Goal: Task Accomplishment & Management: Manage account settings

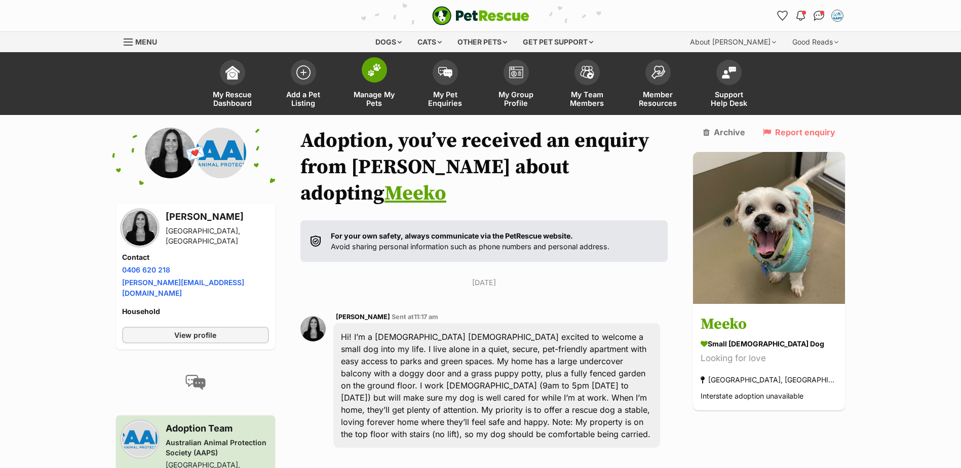
click at [373, 68] on img at bounding box center [374, 69] width 14 height 13
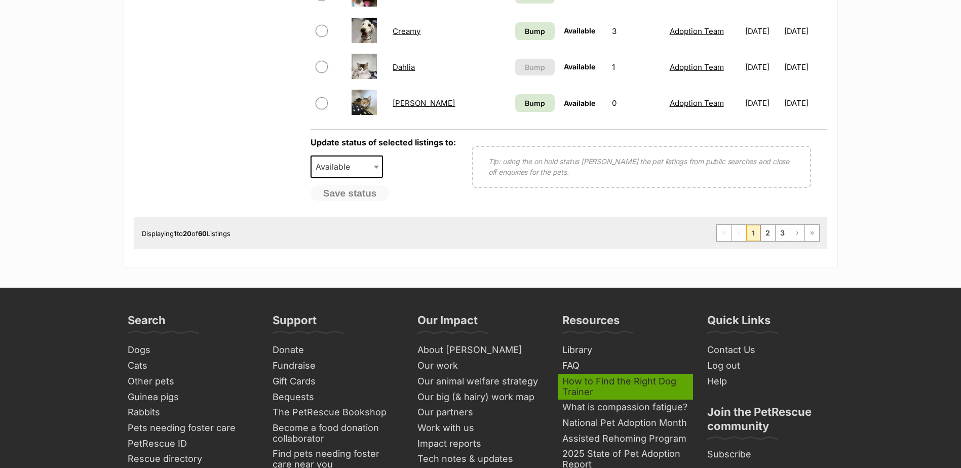
scroll to position [1013, 0]
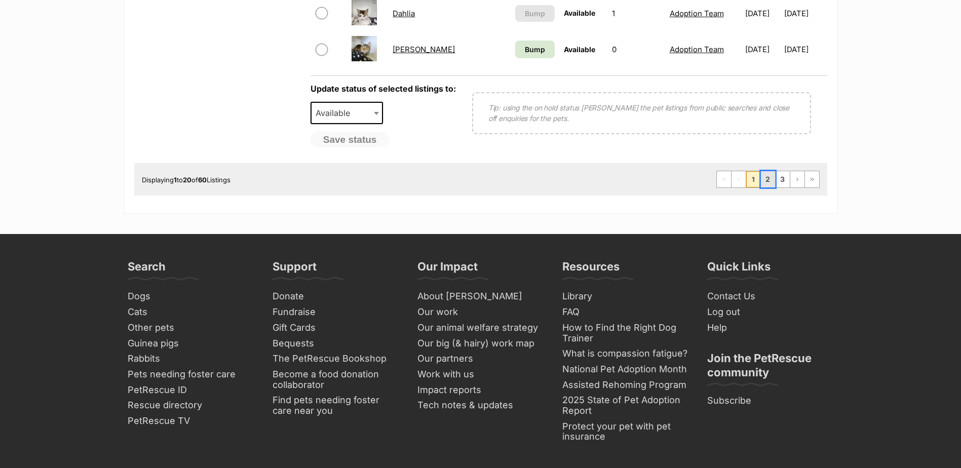
click at [764, 177] on link "2" at bounding box center [768, 179] width 14 height 16
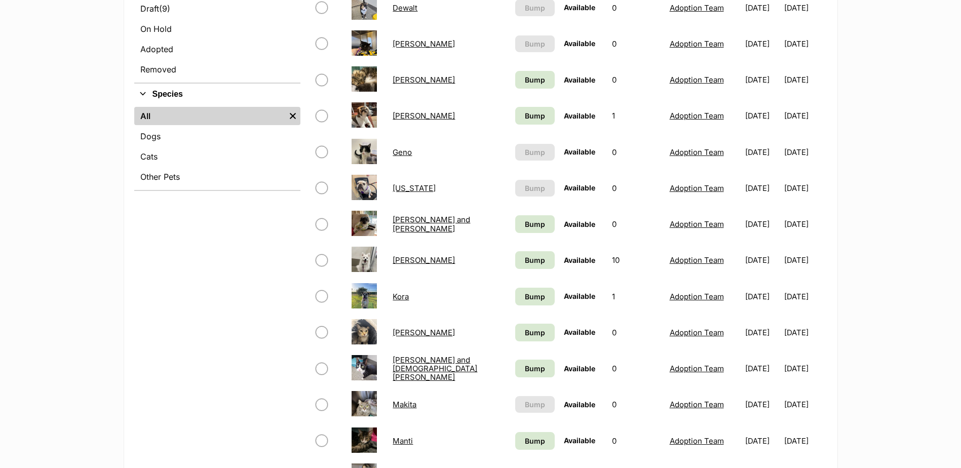
scroll to position [557, 0]
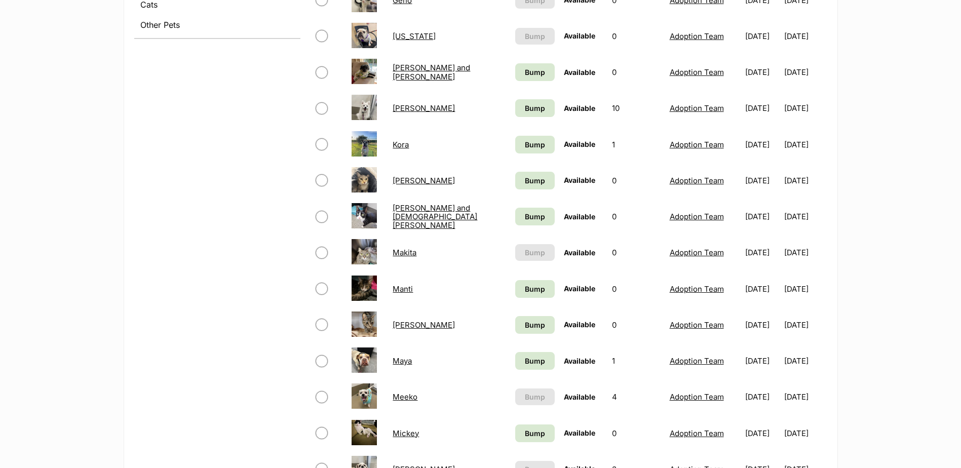
click at [405, 255] on link "Makita" at bounding box center [405, 253] width 24 height 10
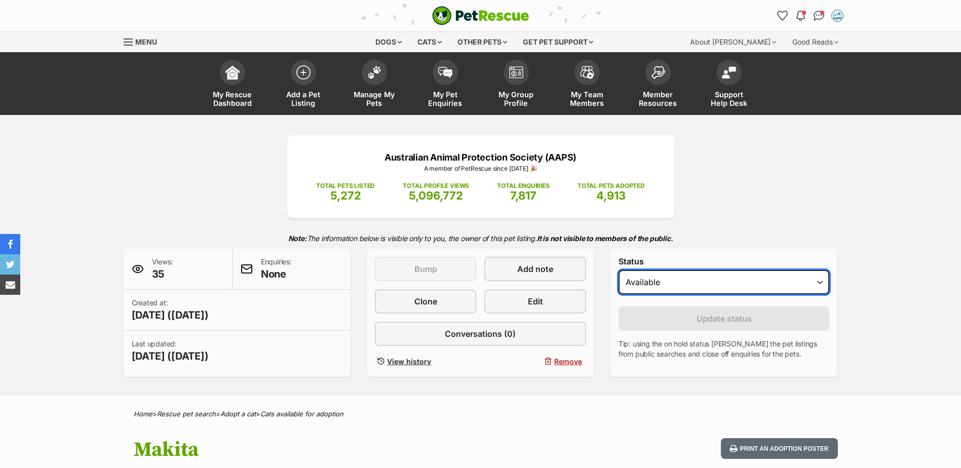
click at [819, 286] on select "Draft Available On hold Adopted" at bounding box center [724, 282] width 211 height 24
select select "rehomed"
click at [619, 270] on select "Draft Available On hold Adopted" at bounding box center [724, 282] width 211 height 24
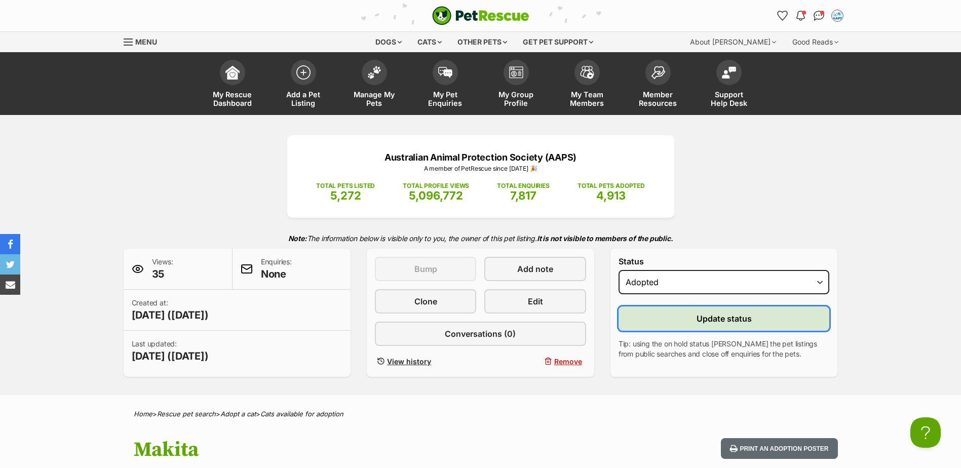
click at [722, 320] on span "Update status" at bounding box center [724, 319] width 55 height 12
